Goal: Task Accomplishment & Management: Use online tool/utility

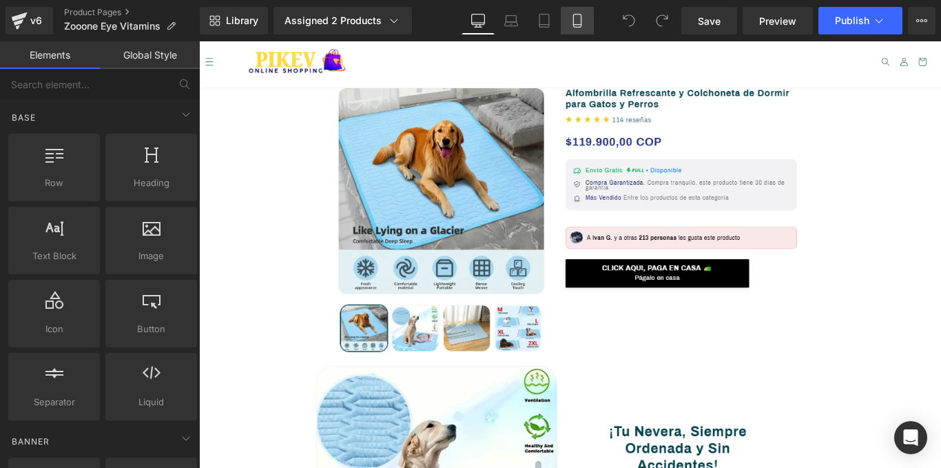
click at [570, 21] on link "Mobile" at bounding box center [577, 21] width 33 height 28
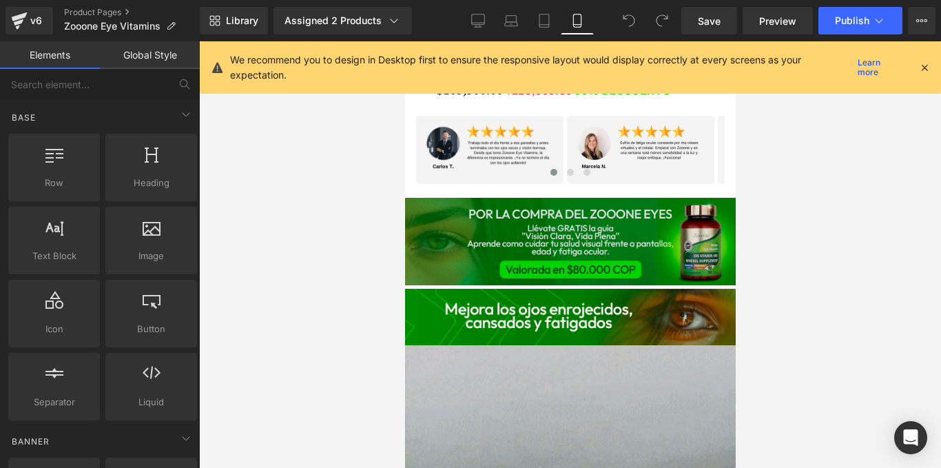
scroll to position [1026, 0]
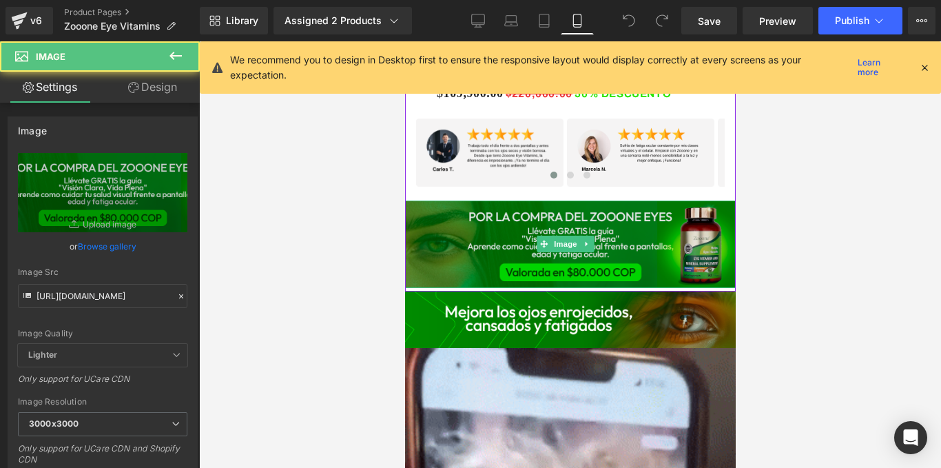
click at [527, 248] on img at bounding box center [570, 245] width 338 height 88
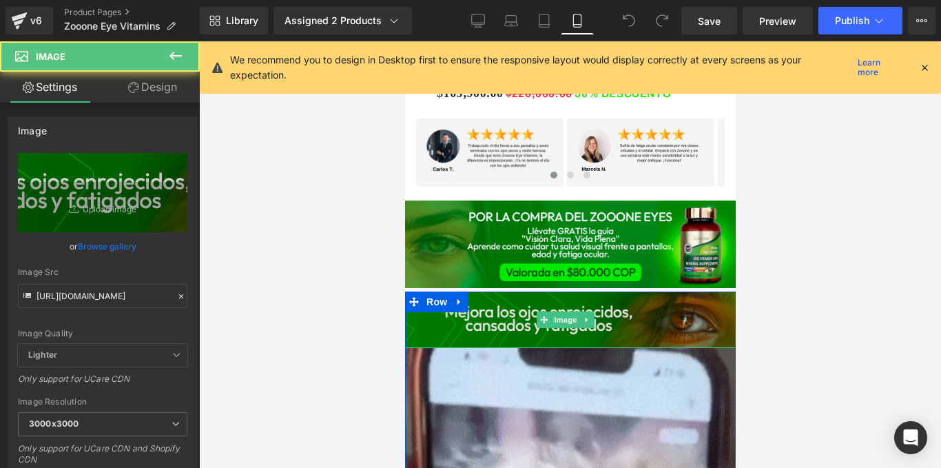
click at [527, 292] on img at bounding box center [570, 320] width 331 height 57
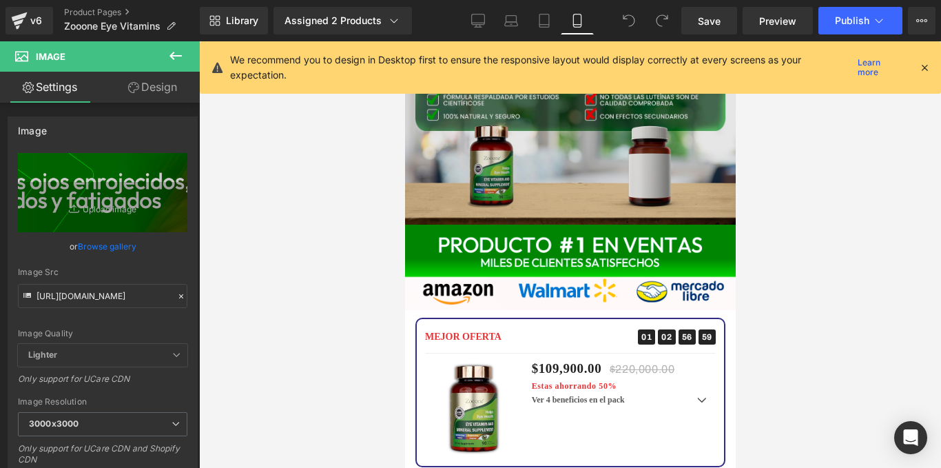
scroll to position [2440, 0]
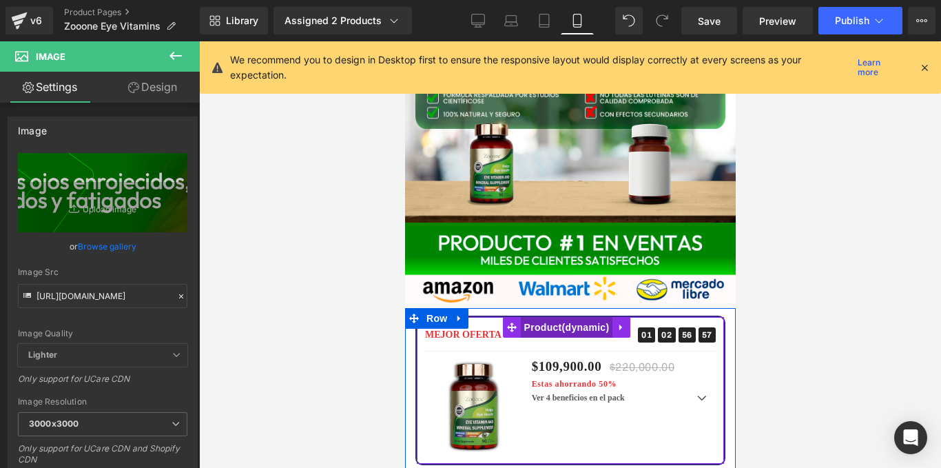
click at [526, 317] on span "Product" at bounding box center [566, 327] width 92 height 21
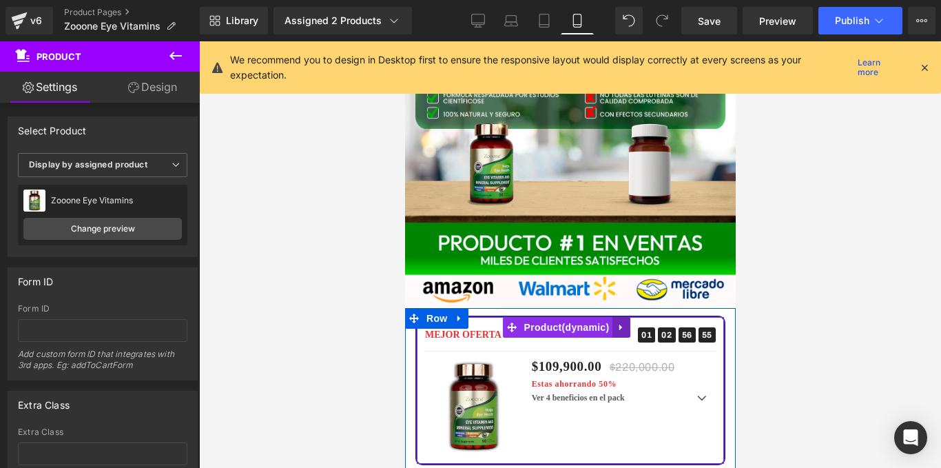
click at [619, 323] on icon at bounding box center [621, 328] width 10 height 10
click at [630, 323] on icon at bounding box center [630, 328] width 10 height 10
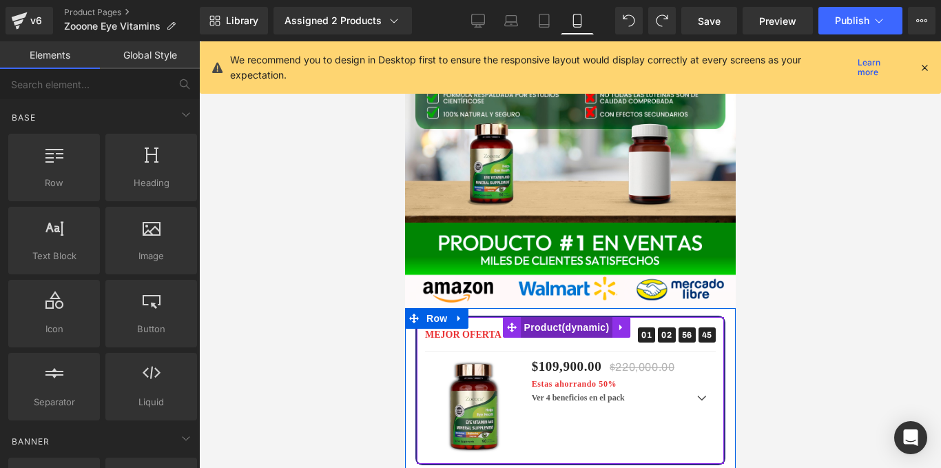
click at [559, 317] on span "Product" at bounding box center [566, 327] width 92 height 21
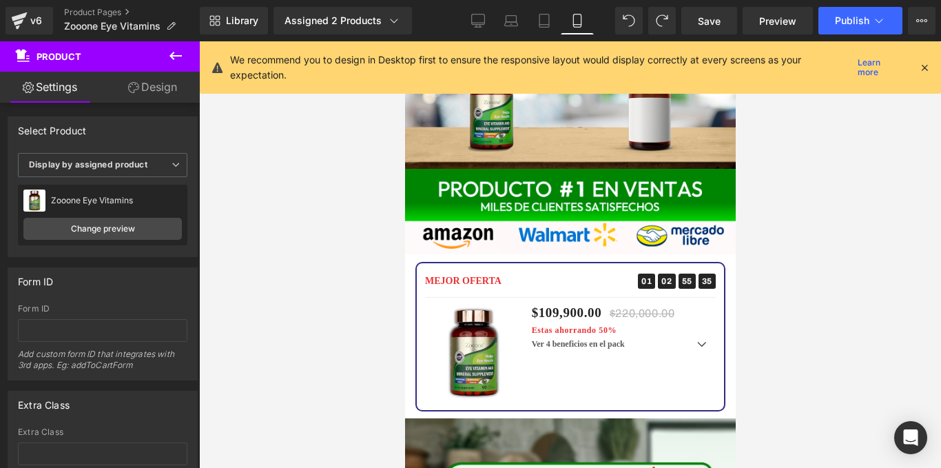
scroll to position [2484, 0]
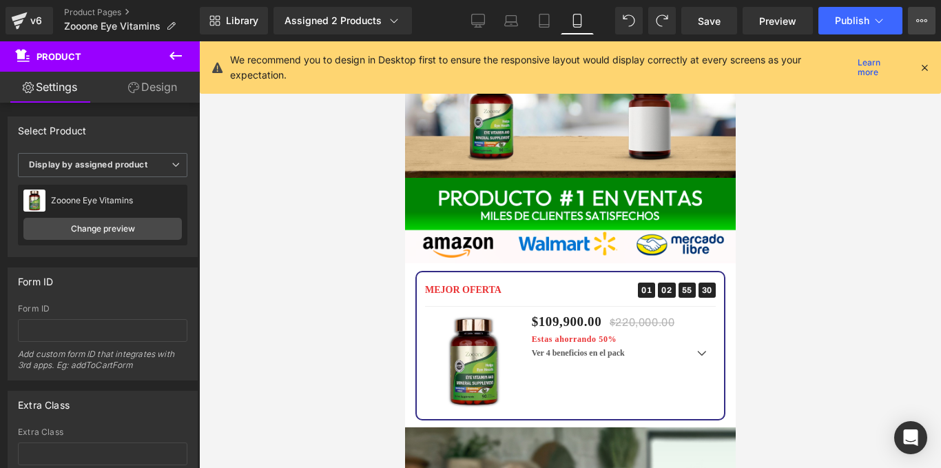
click at [920, 27] on button "View Live Page View with current Template Save Template to Library Schedule Pub…" at bounding box center [922, 21] width 28 height 28
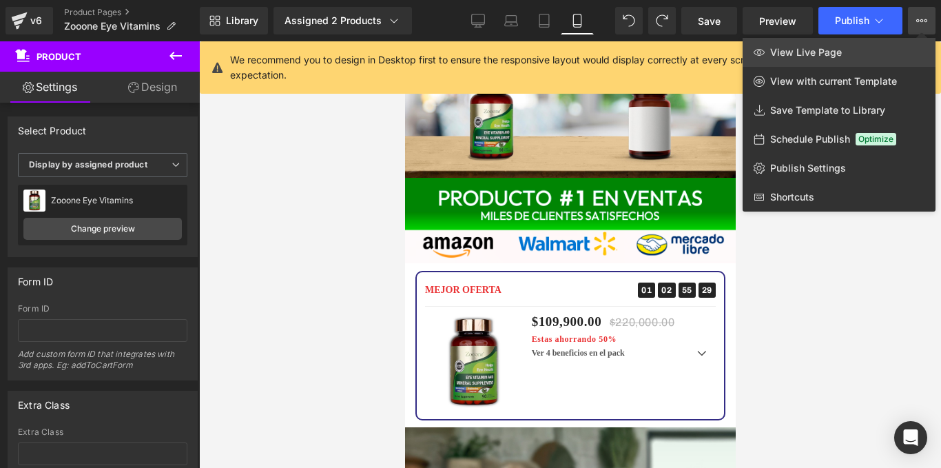
click at [853, 60] on link "View Live Page" at bounding box center [839, 52] width 193 height 29
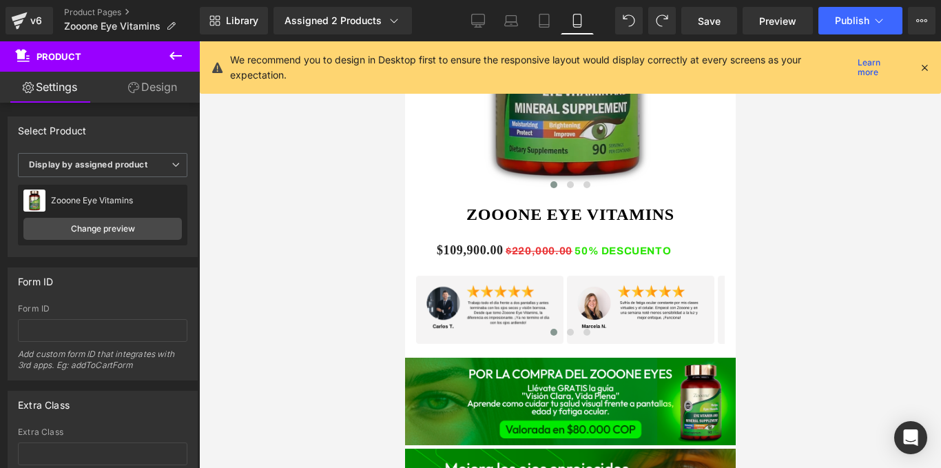
scroll to position [864, 0]
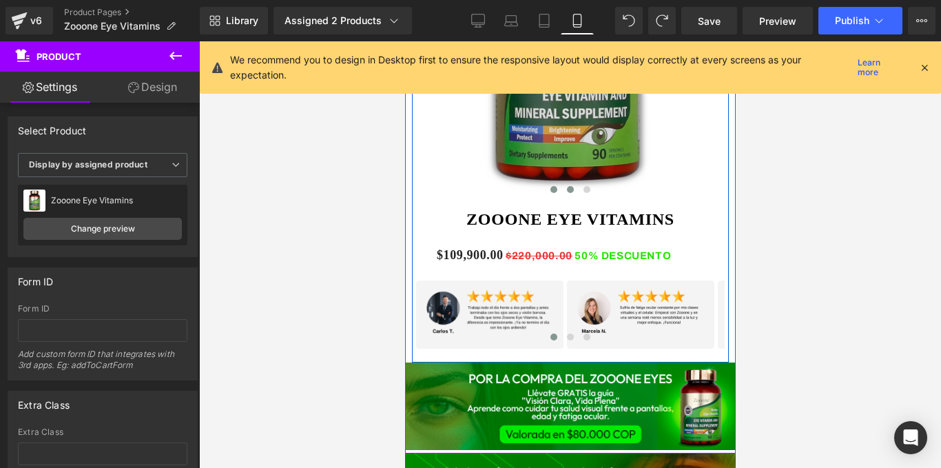
click at [566, 186] on span at bounding box center [569, 189] width 7 height 7
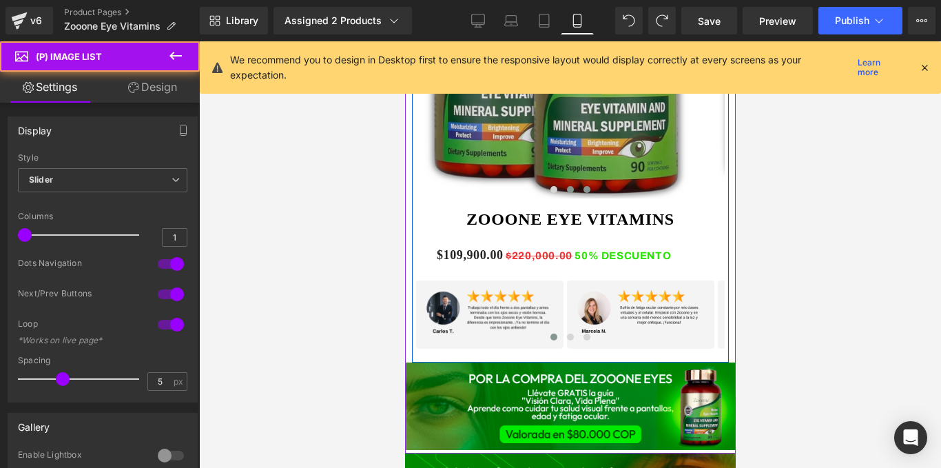
click at [583, 186] on span at bounding box center [586, 189] width 7 height 7
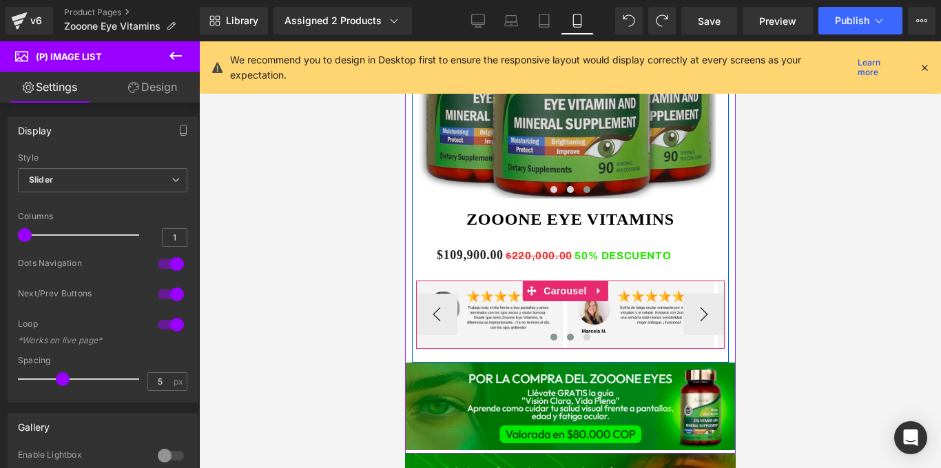
click at [566, 334] on span at bounding box center [569, 337] width 7 height 7
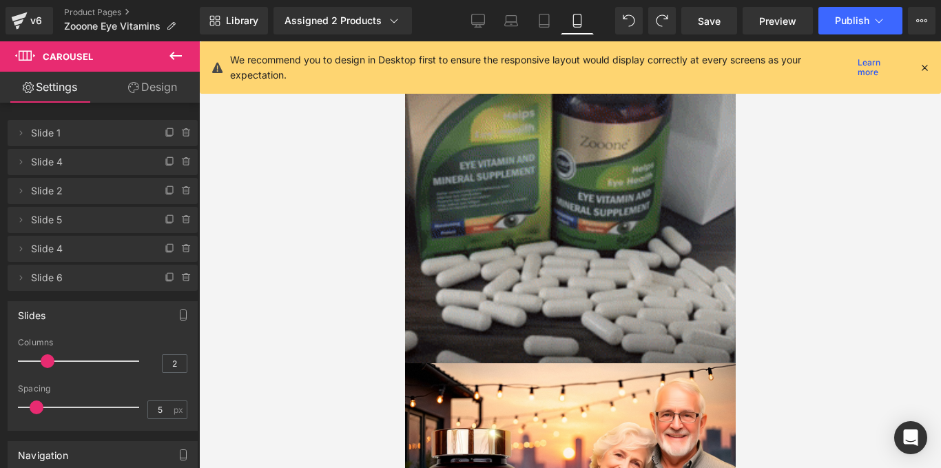
scroll to position [3652, 0]
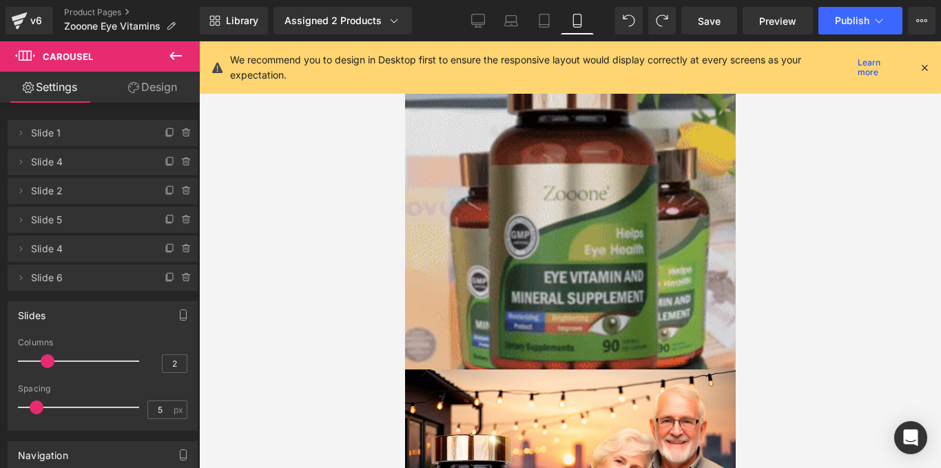
click at [524, 180] on img at bounding box center [570, 75] width 331 height 588
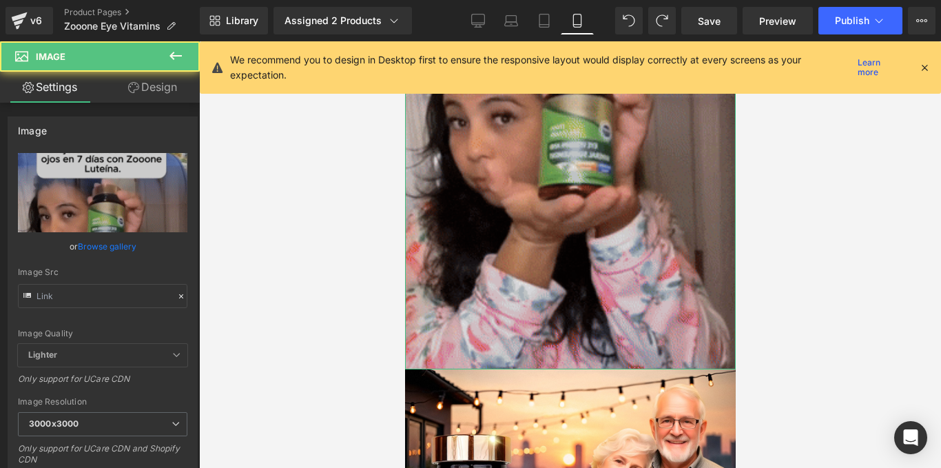
type input "https://media4.giphy.com/media/v1.Y2lkPTc5MGI3NjExanA0dHU4ZWZ3Zmp6eGVrZDVjZWl4Y…"
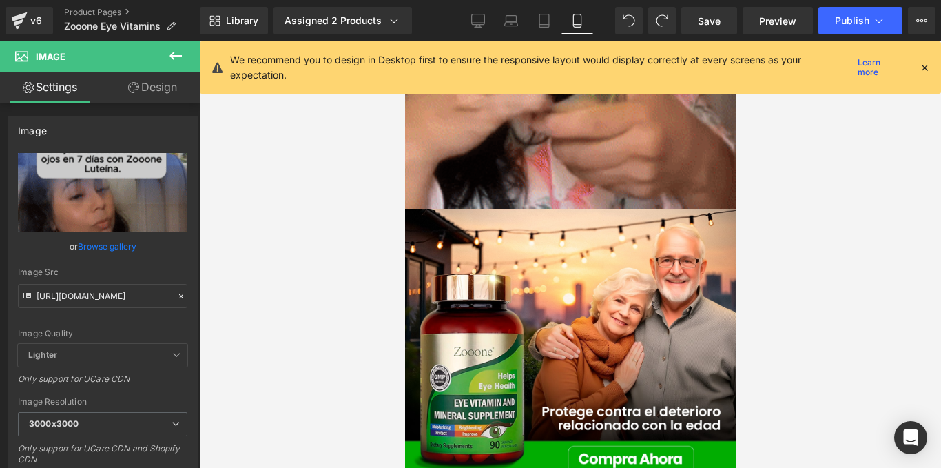
scroll to position [3831, 0]
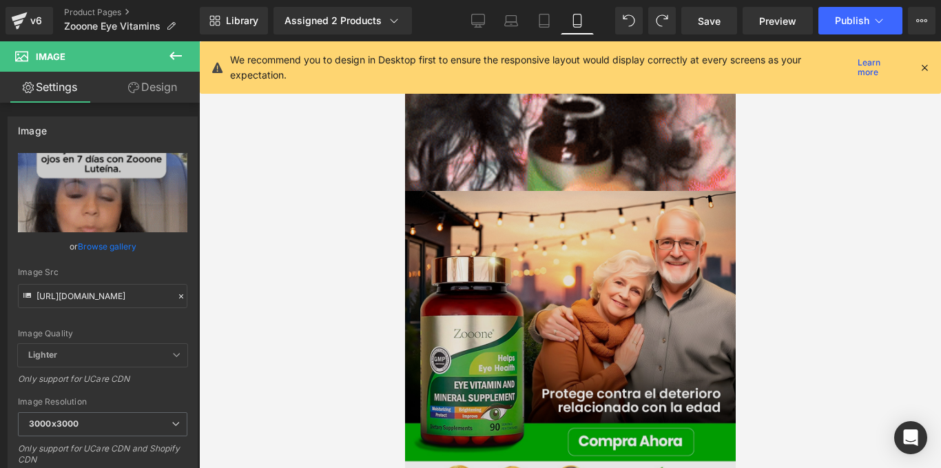
click at [592, 349] on img at bounding box center [570, 358] width 331 height 334
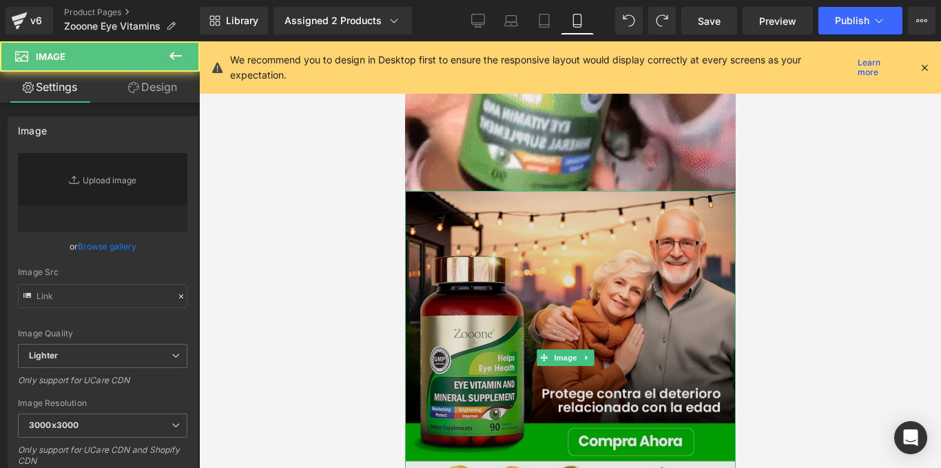
type input "https://i.ibb.co/bMBqh1fC/Whats-App-Image-2025-06-24-at-2-32-46-PM.jpg"
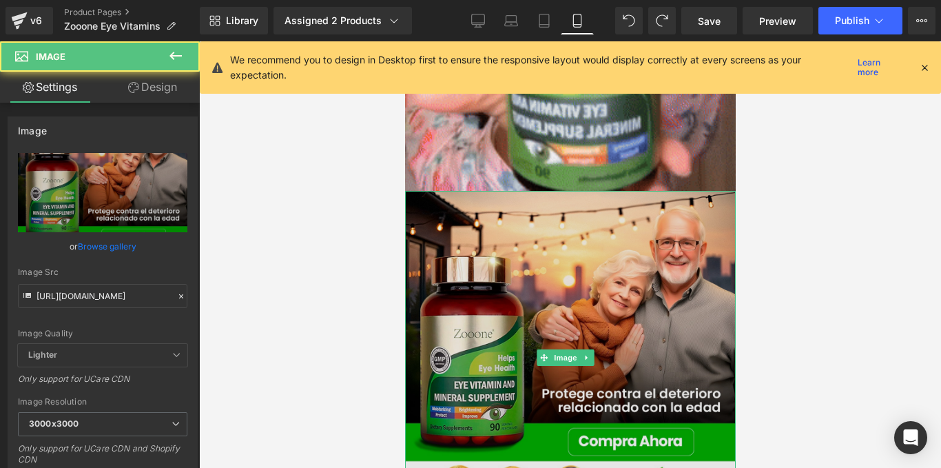
click at [468, 191] on img at bounding box center [570, 358] width 331 height 334
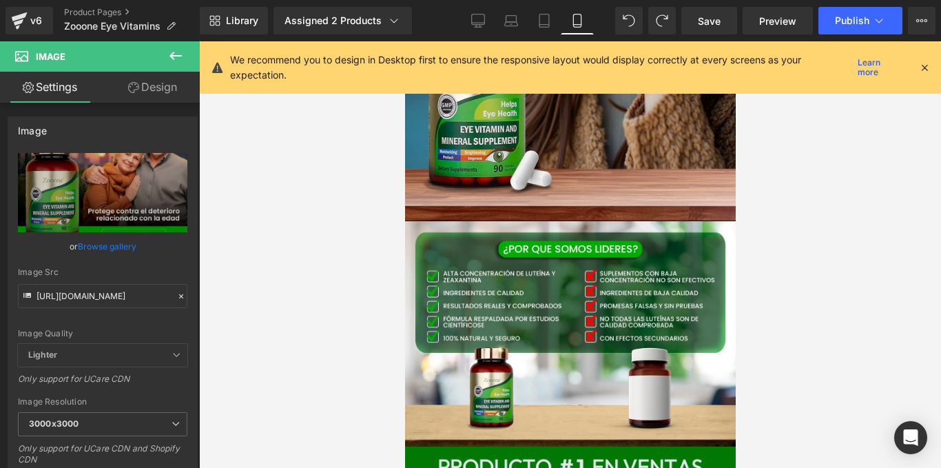
scroll to position [2214, 0]
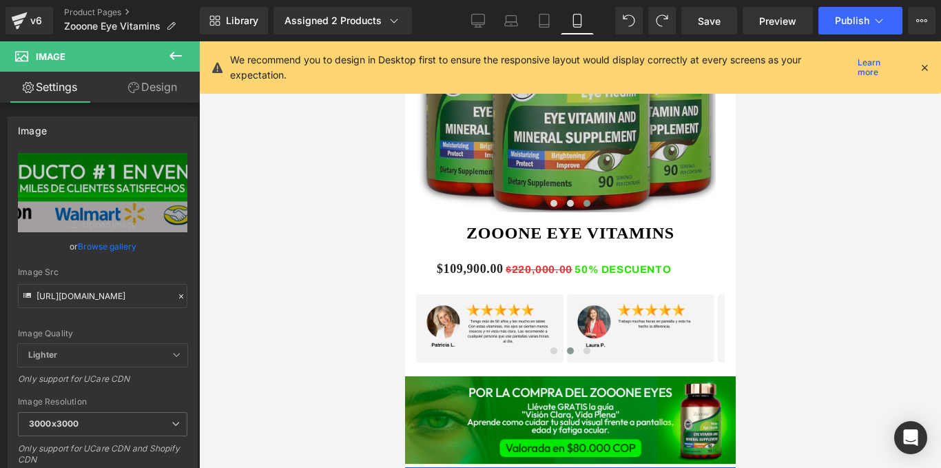
scroll to position [850, 0]
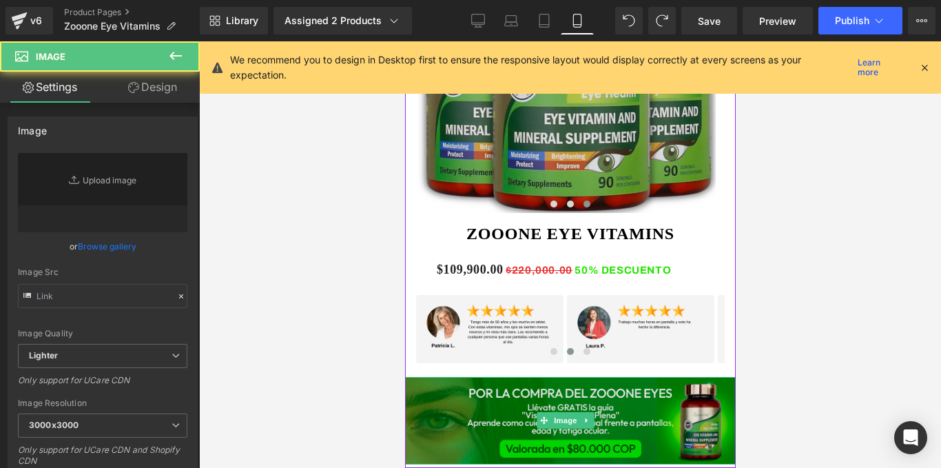
click at [507, 377] on img at bounding box center [570, 421] width 338 height 88
type input "https://i.ibb.co/s95C3kLH/POST-01-08c.png"
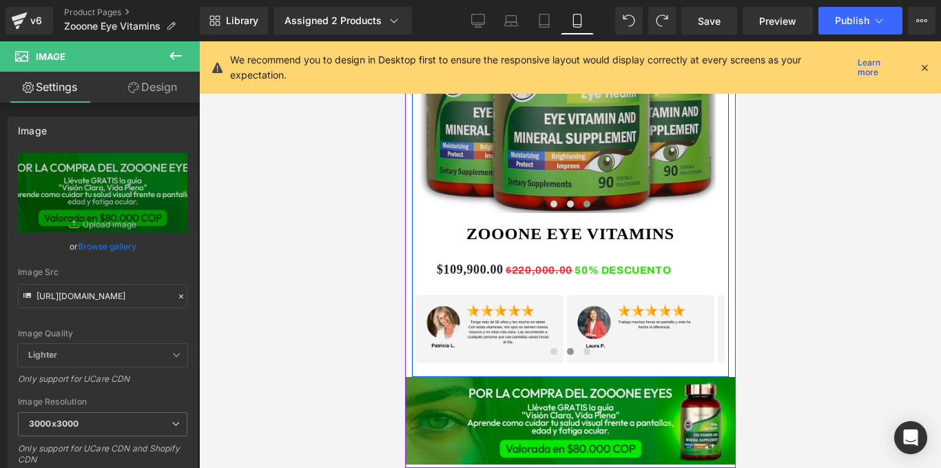
click at [431, 197] on div at bounding box center [570, 204] width 309 height 14
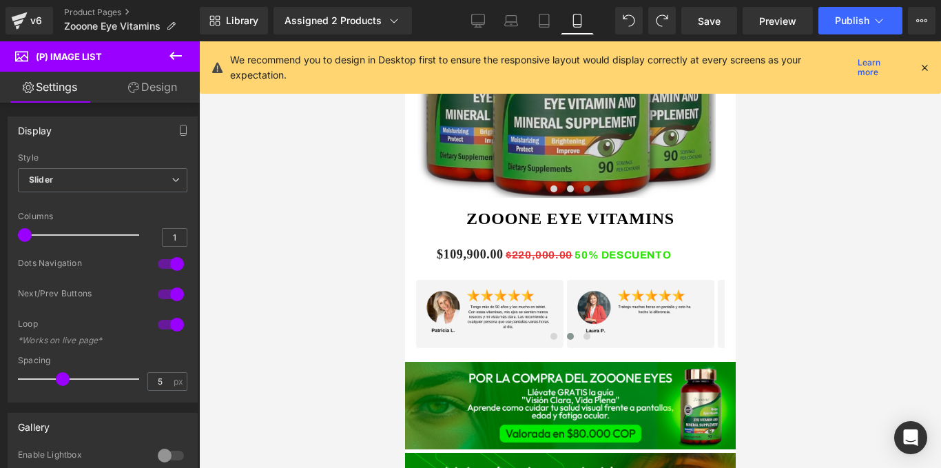
scroll to position [866, 0]
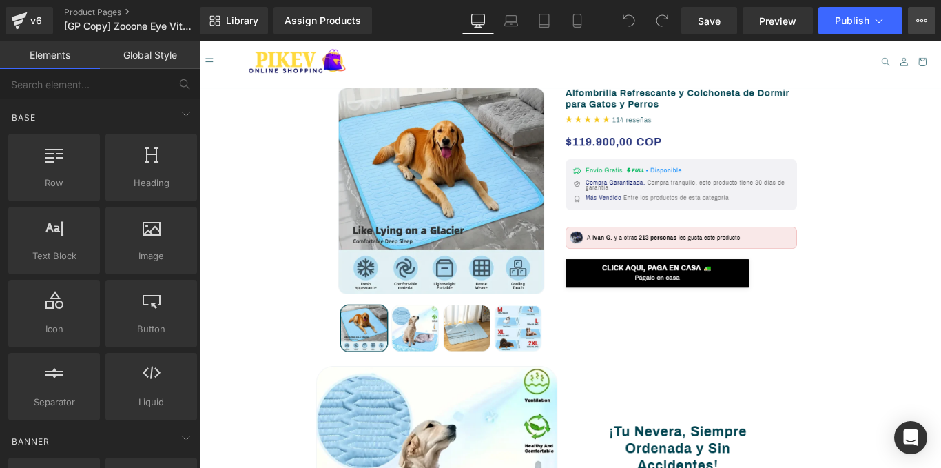
click at [927, 13] on button "View Live Page View with current Template Save Template to Library Schedule Pub…" at bounding box center [922, 21] width 28 height 28
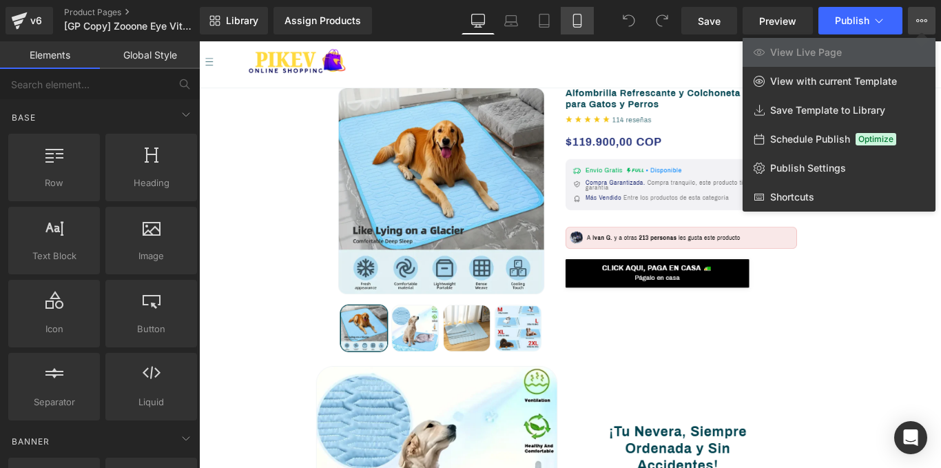
click at [576, 25] on icon at bounding box center [577, 25] width 8 height 0
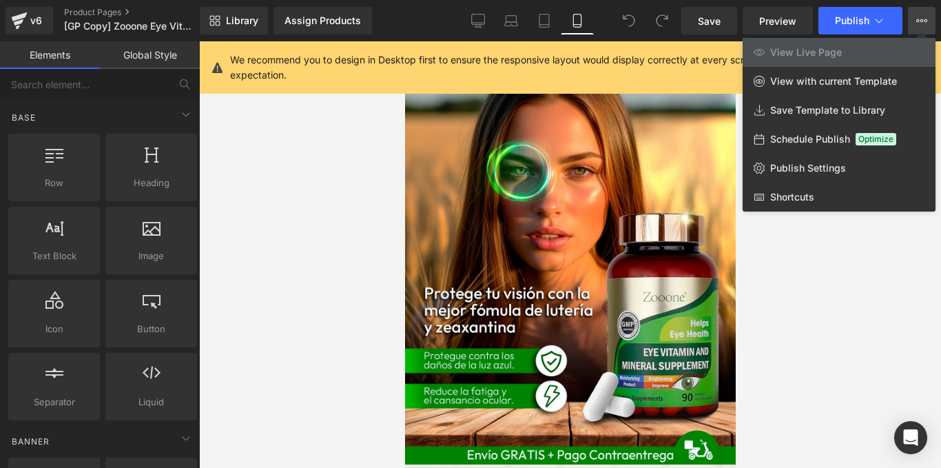
click at [819, 282] on div at bounding box center [570, 254] width 742 height 427
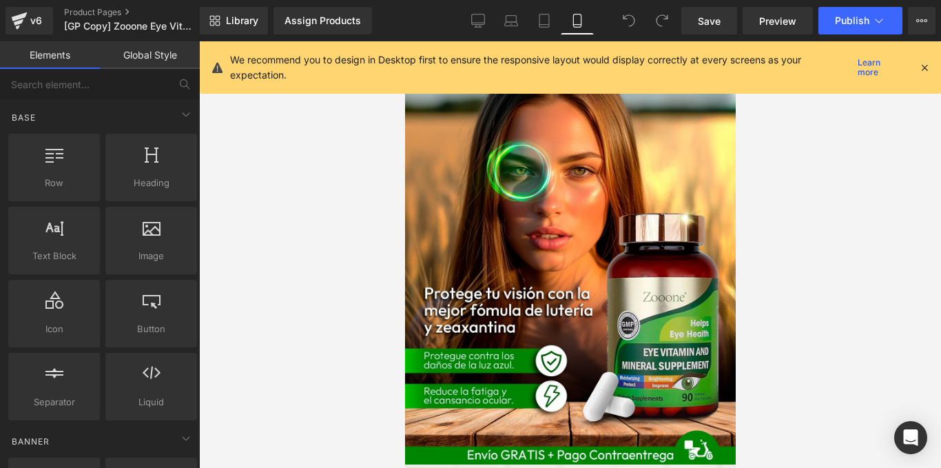
click at [922, 64] on icon at bounding box center [925, 67] width 12 height 12
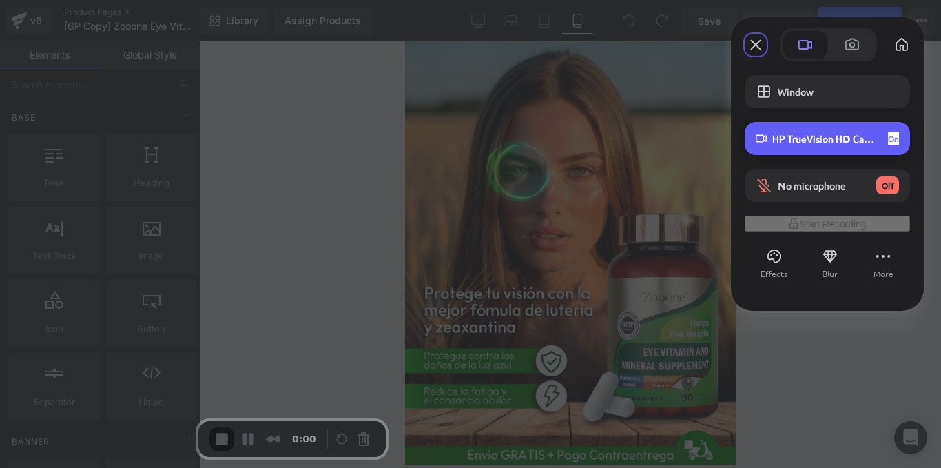
click at [802, 147] on div "HP TrueVision HD Camera (05c8:03d2) On" at bounding box center [827, 138] width 165 height 33
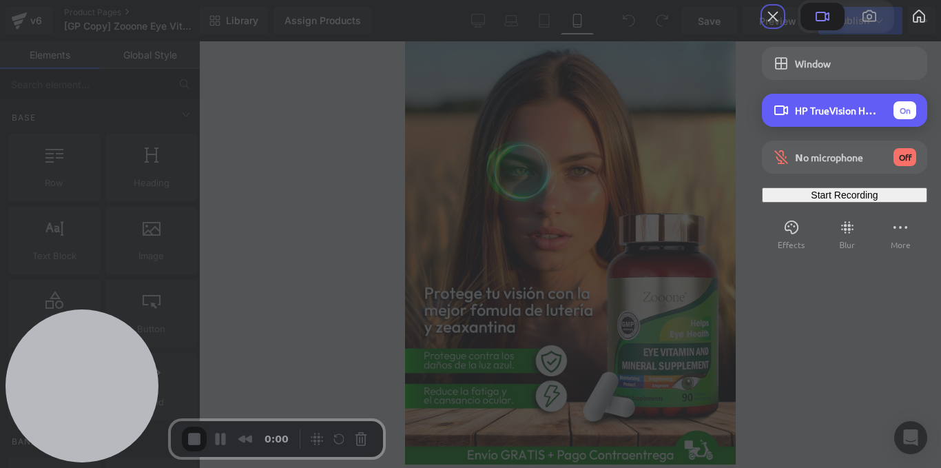
click at [855, 119] on div "HP TrueVision HD Camera (05c8:03d2) On" at bounding box center [855, 110] width 121 height 18
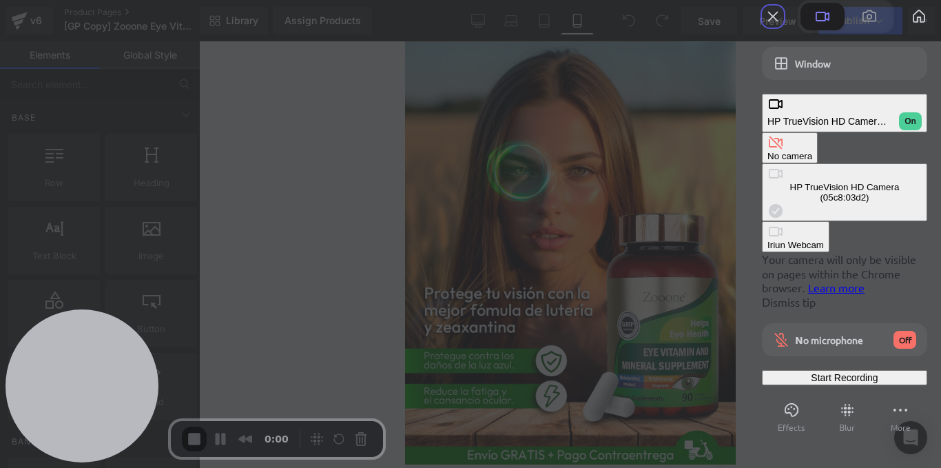
click at [762, 132] on button "No camera" at bounding box center [790, 147] width 56 height 31
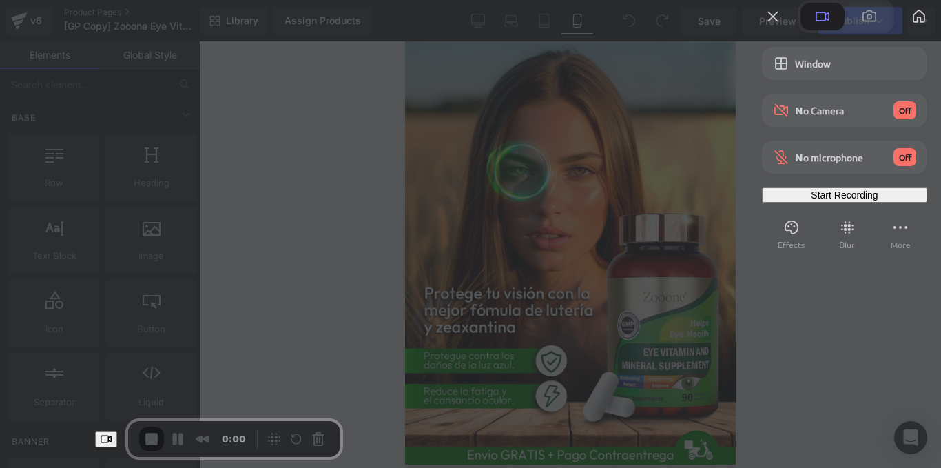
click at [861, 201] on div "Start Recording" at bounding box center [845, 195] width 154 height 11
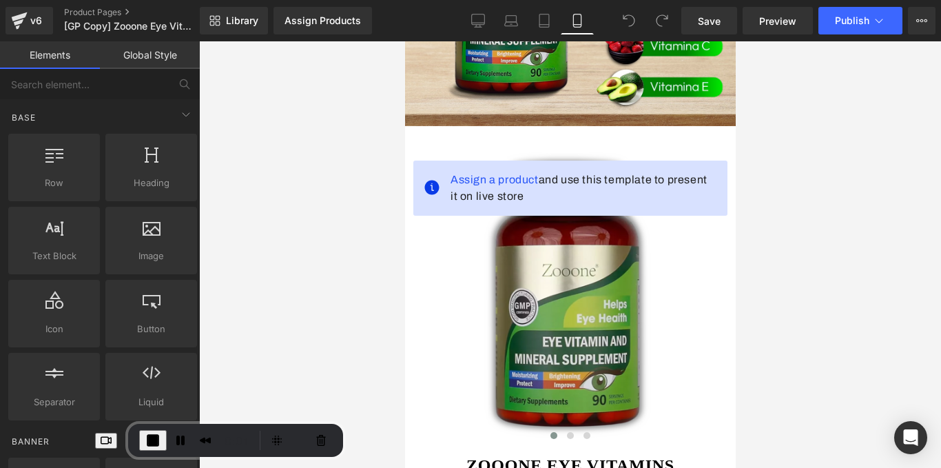
scroll to position [620, 0]
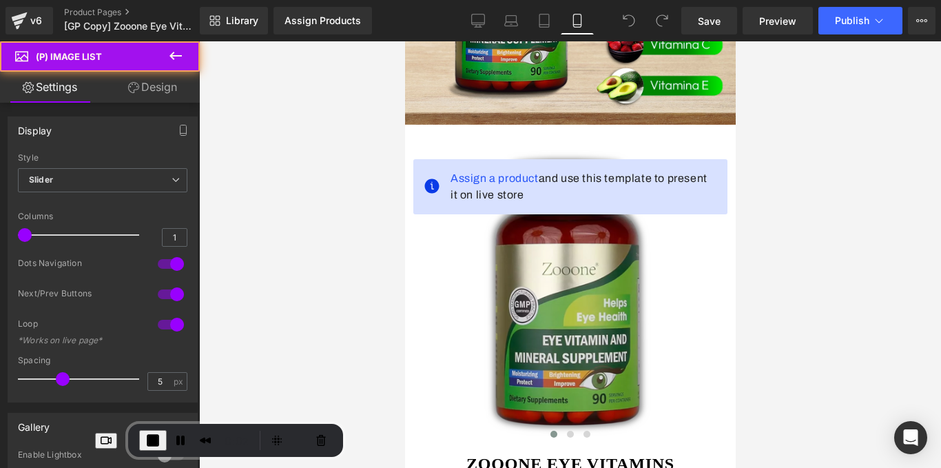
drag, startPoint x: 502, startPoint y: 303, endPoint x: 578, endPoint y: 137, distance: 182.6
click at [502, 303] on img at bounding box center [566, 294] width 298 height 298
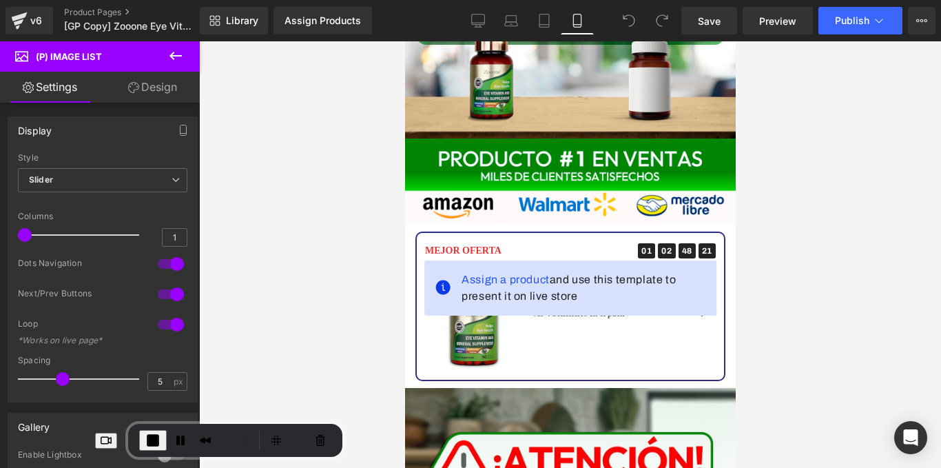
scroll to position [2539, 0]
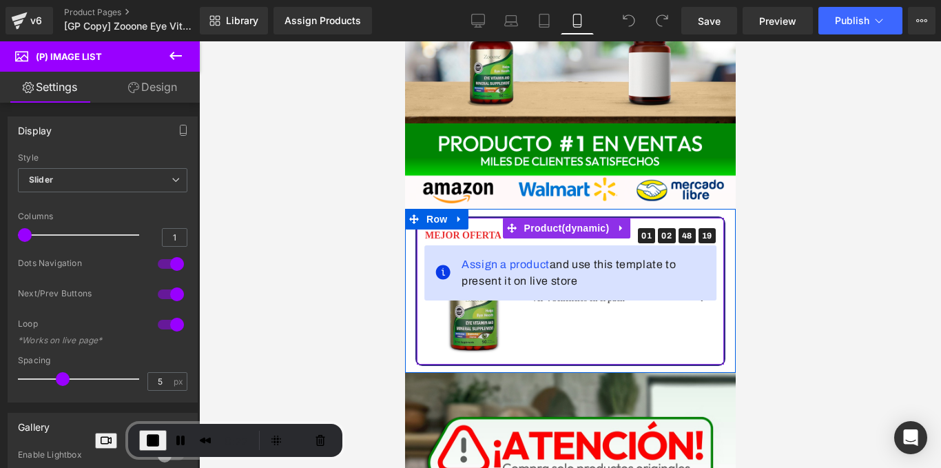
click at [544, 259] on div "Sale Off (P) Image $109,900.00 $220,000.00 Estas ahorrando 50% (P) Price Ver 4 …" at bounding box center [570, 307] width 291 height 97
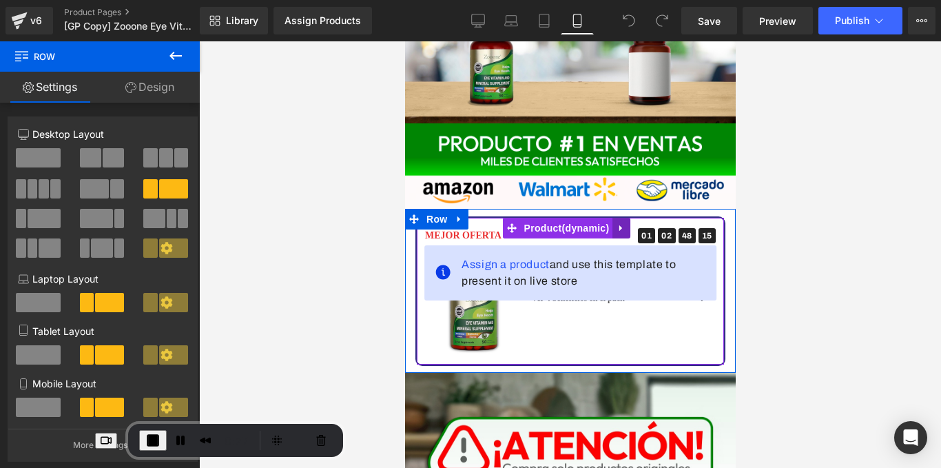
click at [617, 223] on icon at bounding box center [621, 228] width 10 height 10
click at [629, 223] on icon at bounding box center [630, 228] width 10 height 10
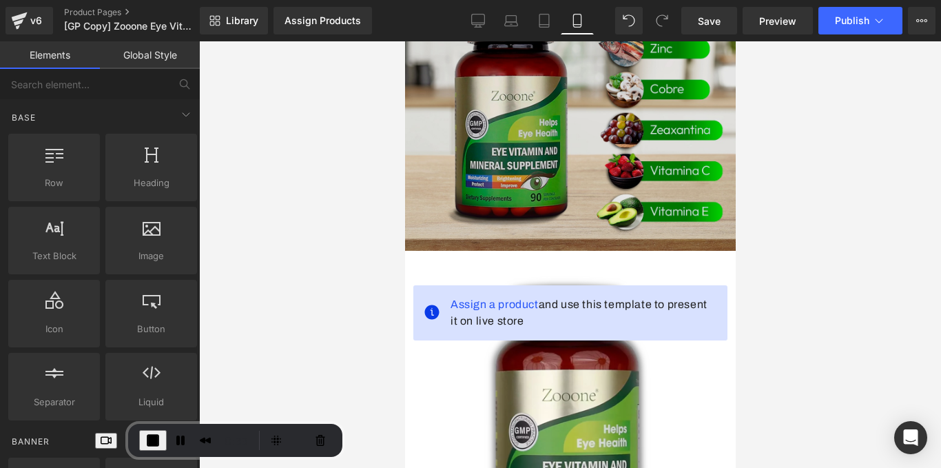
scroll to position [487, 0]
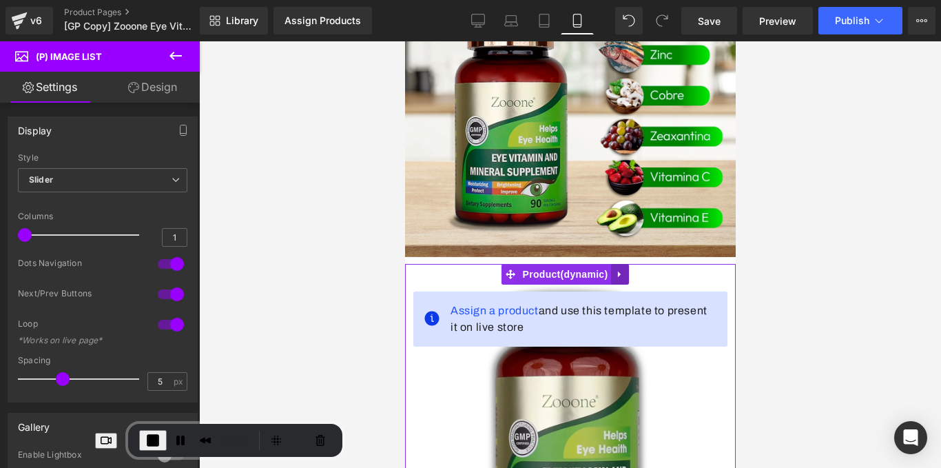
click at [615, 269] on icon at bounding box center [620, 274] width 10 height 10
click at [627, 269] on icon at bounding box center [629, 274] width 10 height 10
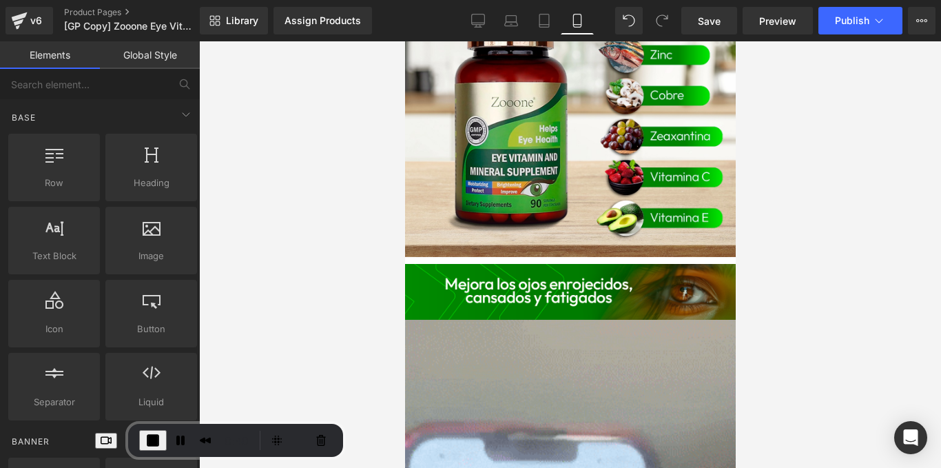
click at [145, 442] on span "End Recording" at bounding box center [153, 440] width 17 height 17
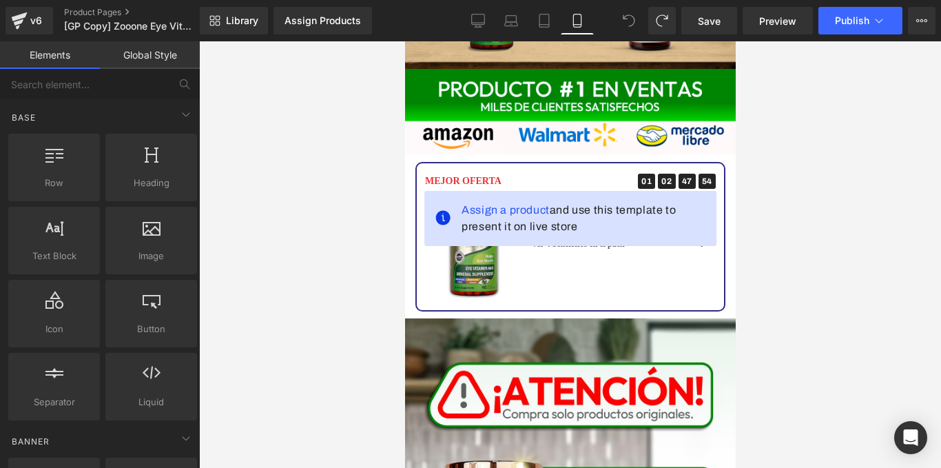
scroll to position [3227, 0]
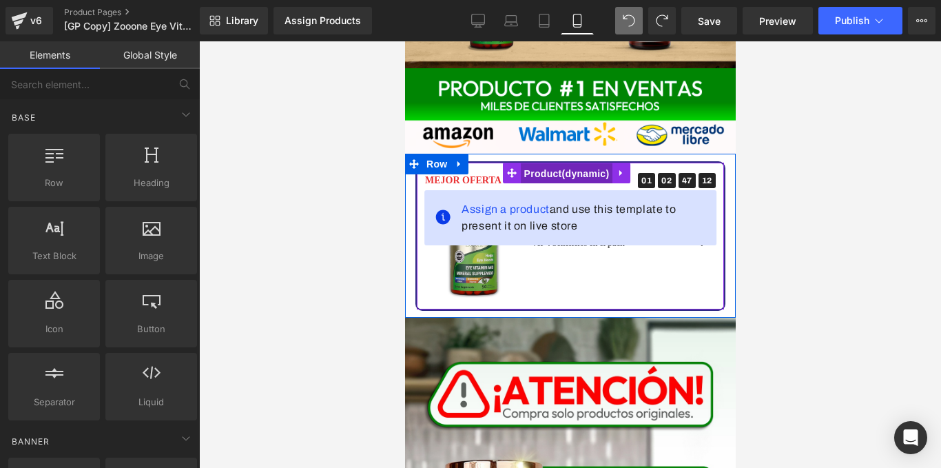
click at [562, 163] on span "Product" at bounding box center [566, 173] width 92 height 21
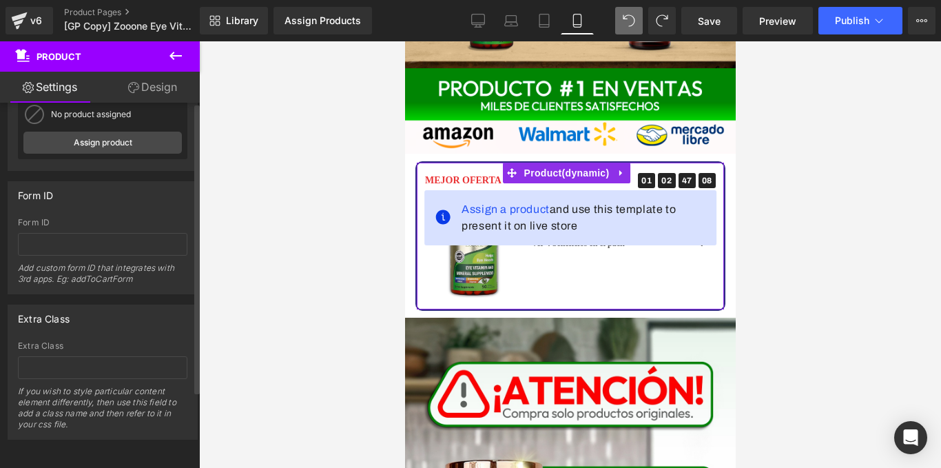
scroll to position [0, 0]
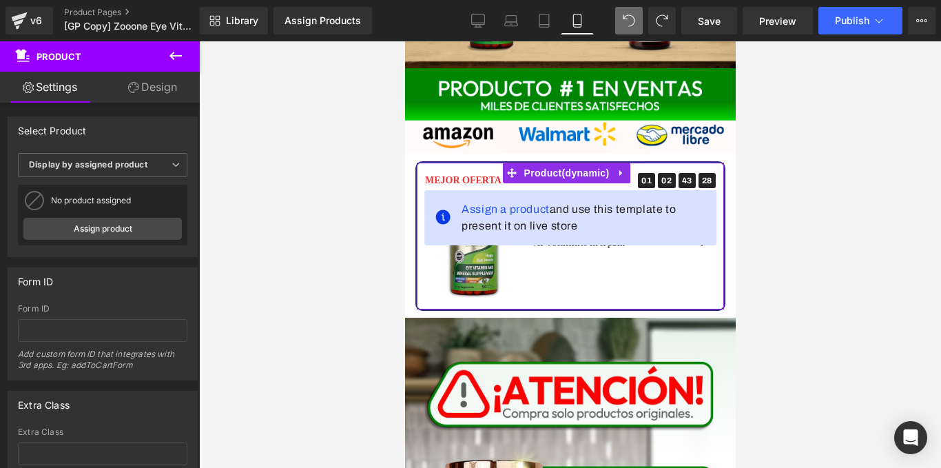
click at [139, 97] on link "Design" at bounding box center [153, 87] width 100 height 31
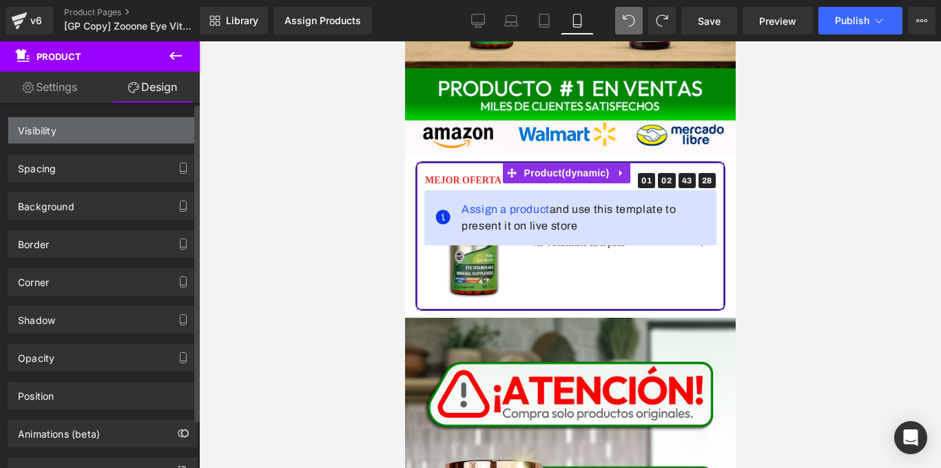
click at [154, 125] on div "Visibility" at bounding box center [102, 130] width 189 height 26
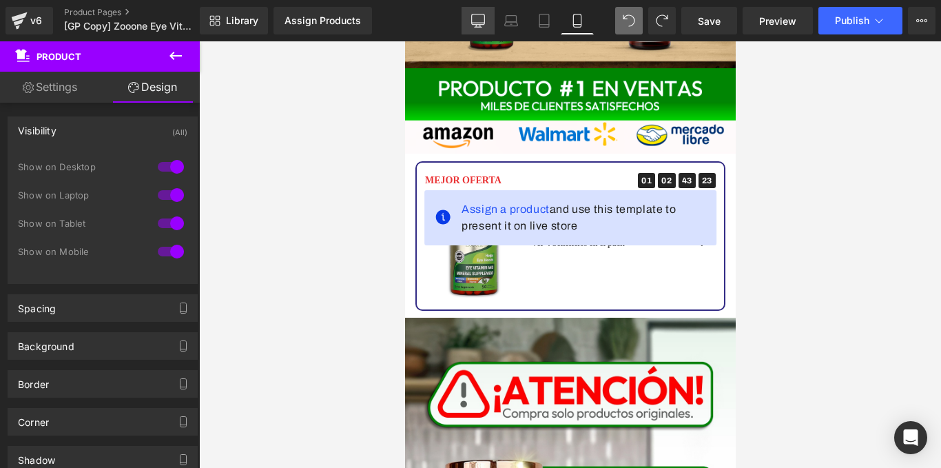
click at [468, 34] on link "Desktop" at bounding box center [478, 21] width 33 height 28
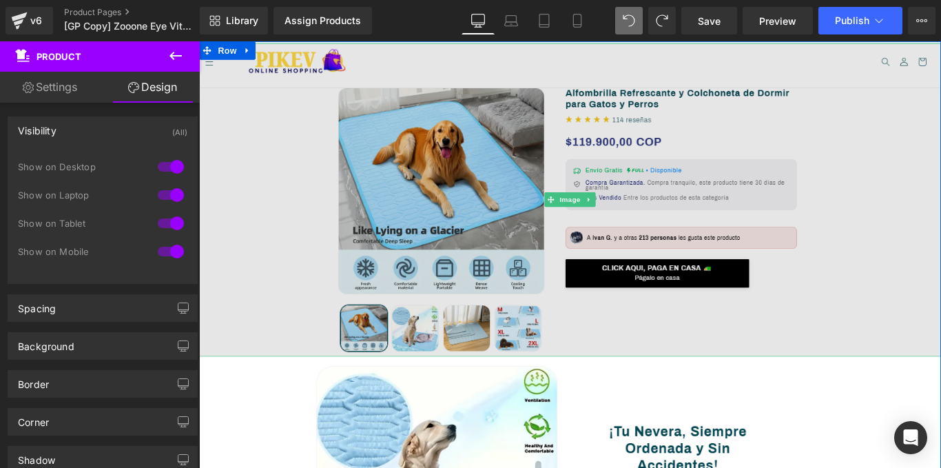
click at [515, 53] on img at bounding box center [616, 219] width 834 height 352
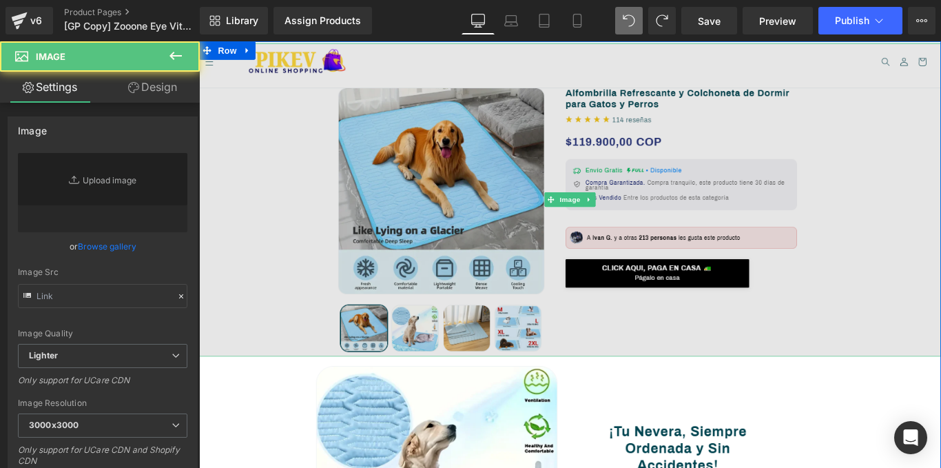
type input "[URL][DOMAIN_NAME]"
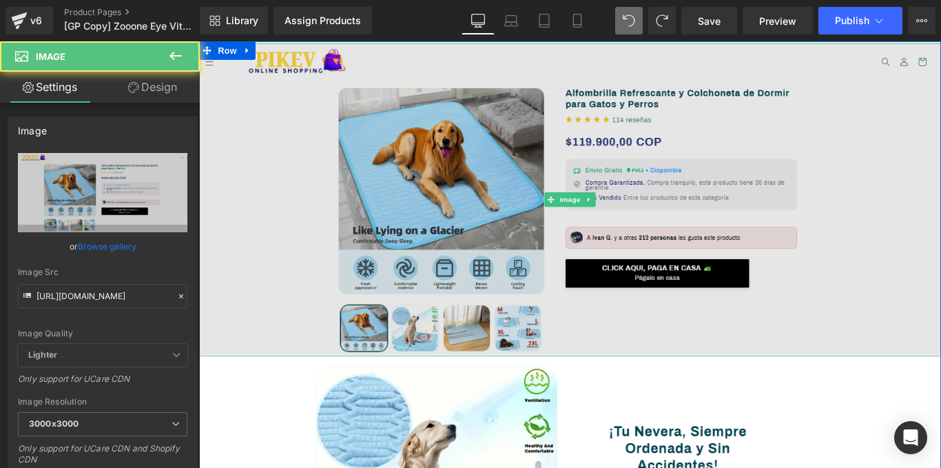
click at [592, 149] on img at bounding box center [616, 219] width 834 height 352
click at [522, 140] on img at bounding box center [616, 219] width 834 height 352
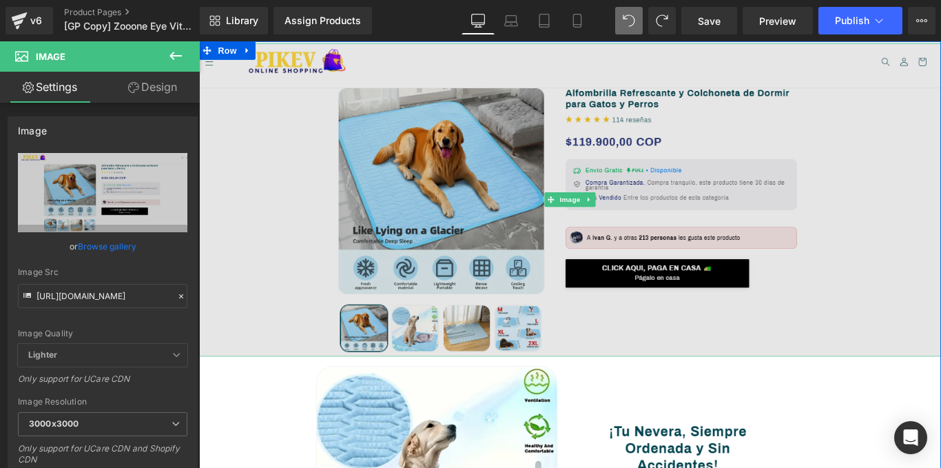
click at [648, 152] on img at bounding box center [616, 219] width 834 height 352
click at [647, 96] on img at bounding box center [616, 219] width 834 height 352
click at [618, 331] on img at bounding box center [616, 219] width 834 height 352
click at [633, 309] on img at bounding box center [616, 219] width 834 height 352
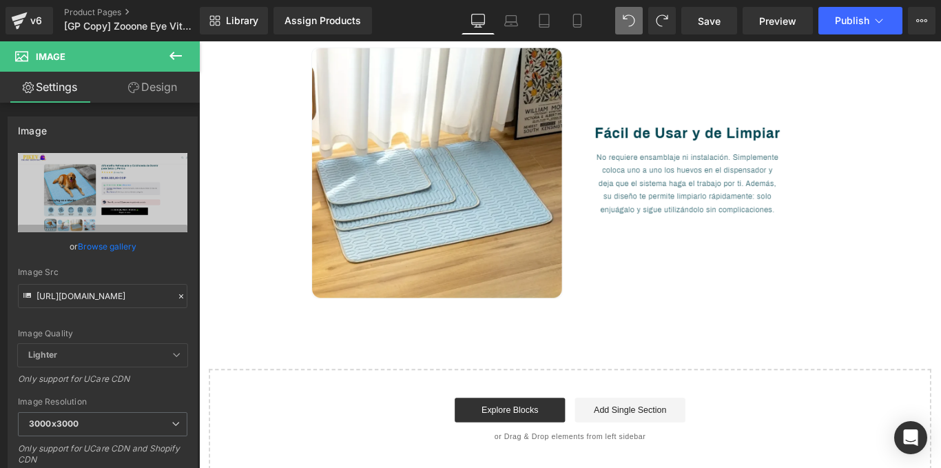
scroll to position [1010, 0]
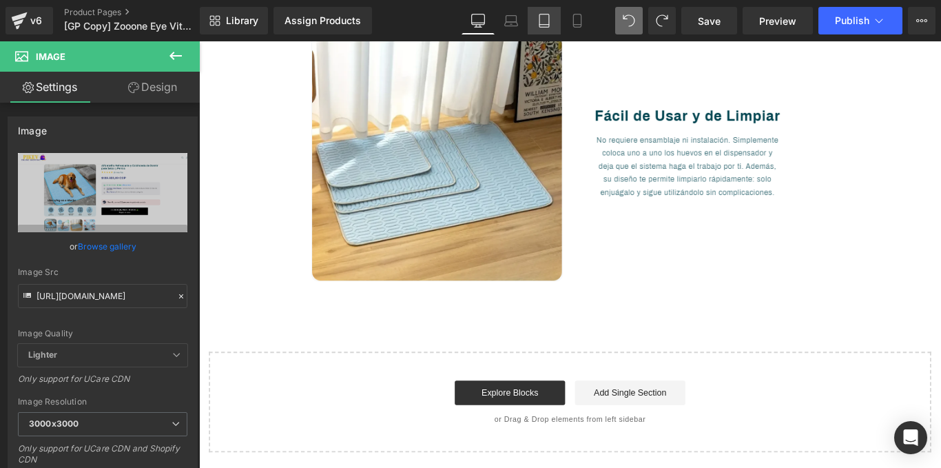
click at [551, 24] on icon at bounding box center [545, 21] width 14 height 14
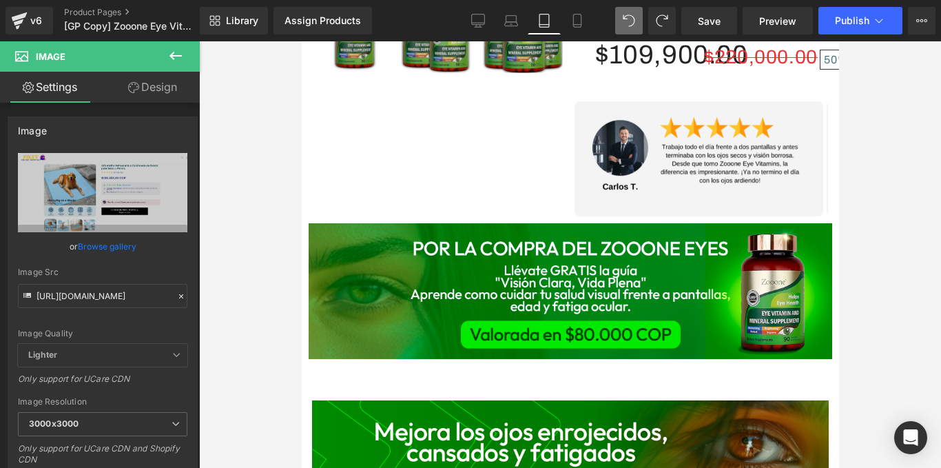
scroll to position [1225, 0]
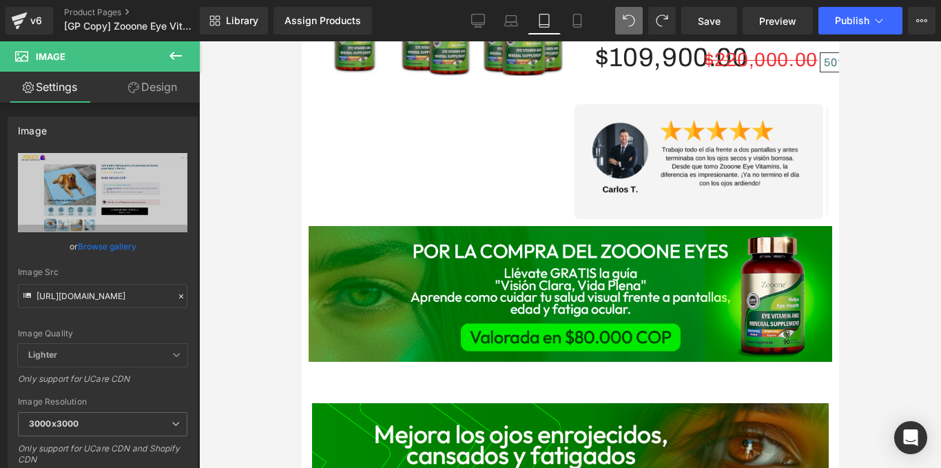
click at [481, 159] on div "Sale Off (P) Image" at bounding box center [570, 94] width 524 height 263
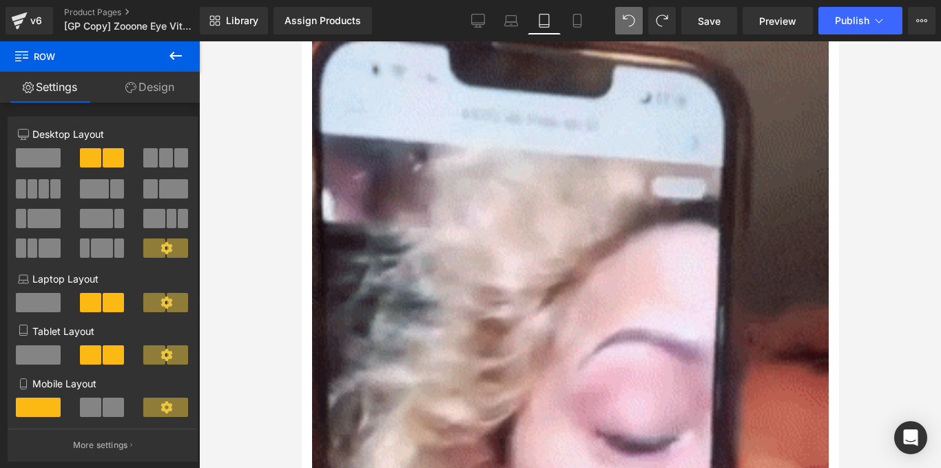
scroll to position [1549, 0]
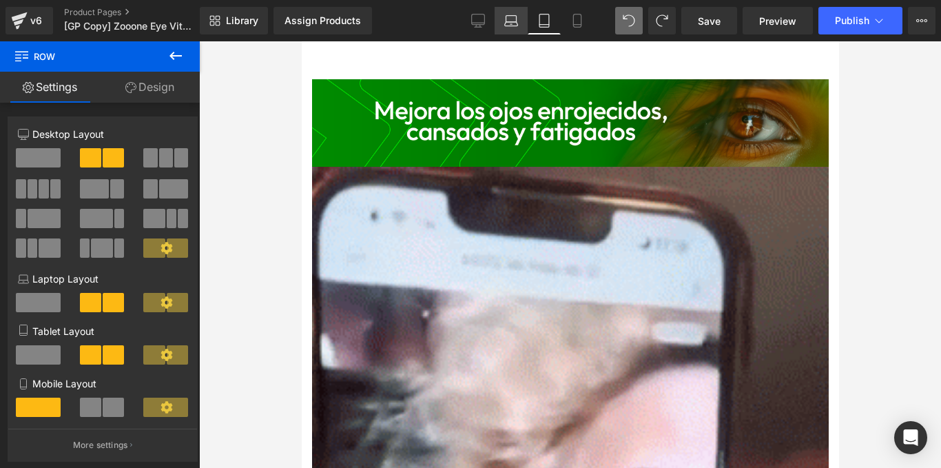
click at [510, 12] on link "Laptop" at bounding box center [511, 21] width 33 height 28
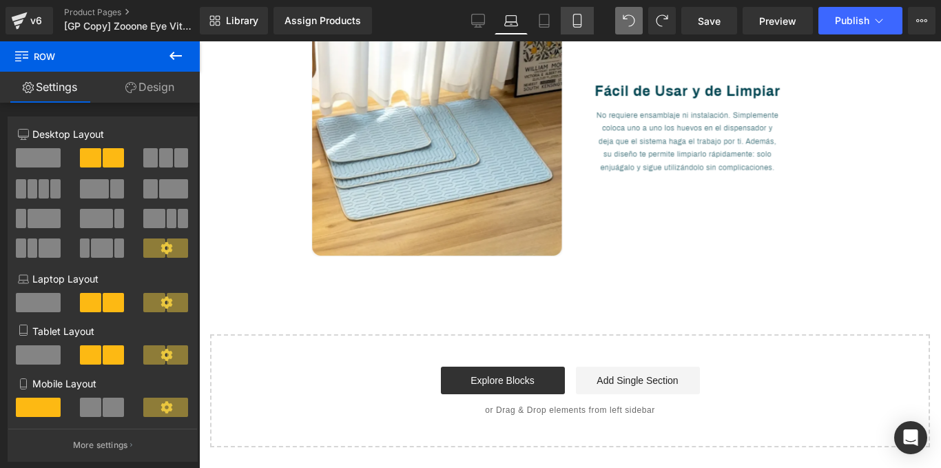
scroll to position [0, 0]
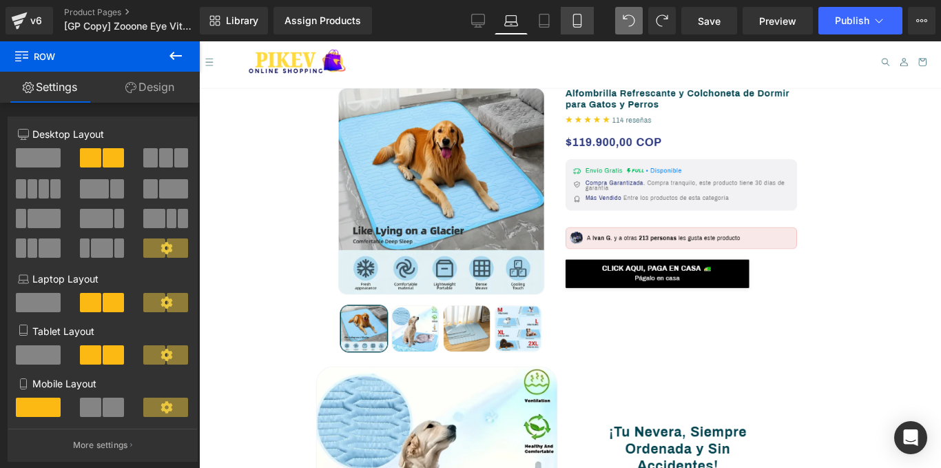
click at [576, 14] on icon at bounding box center [577, 20] width 8 height 13
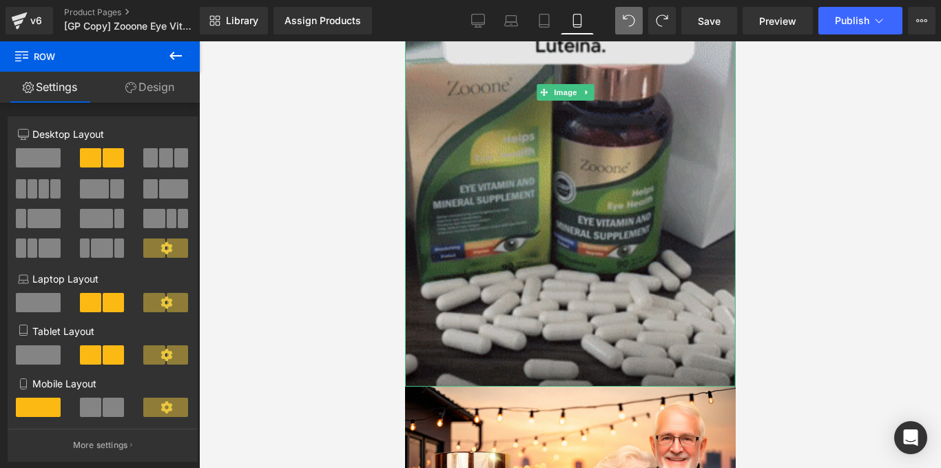
scroll to position [4122, 0]
